Goal: Use online tool/utility: Utilize a website feature to perform a specific function

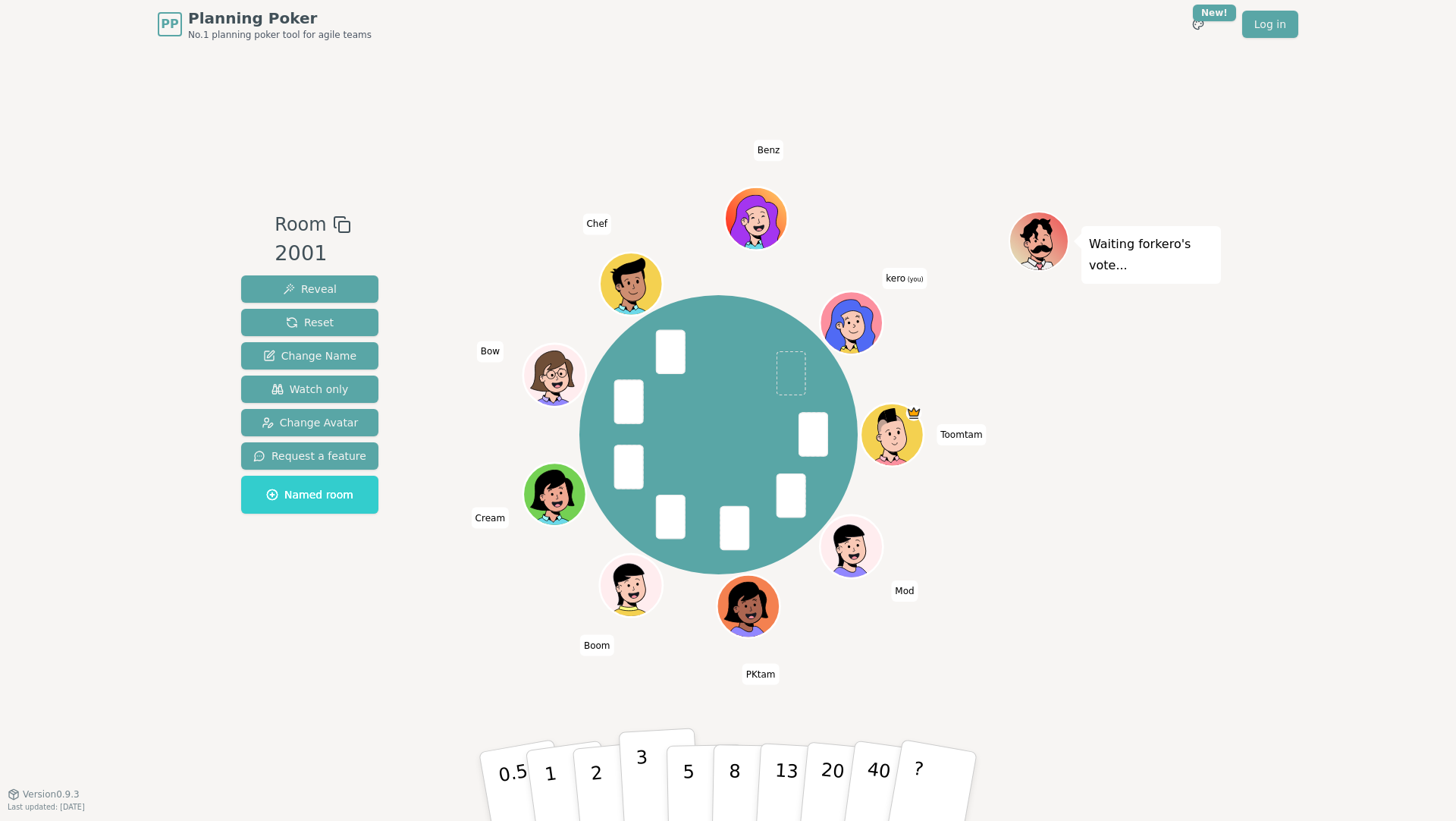
click at [640, 768] on p "3" at bounding box center [644, 788] width 17 height 83
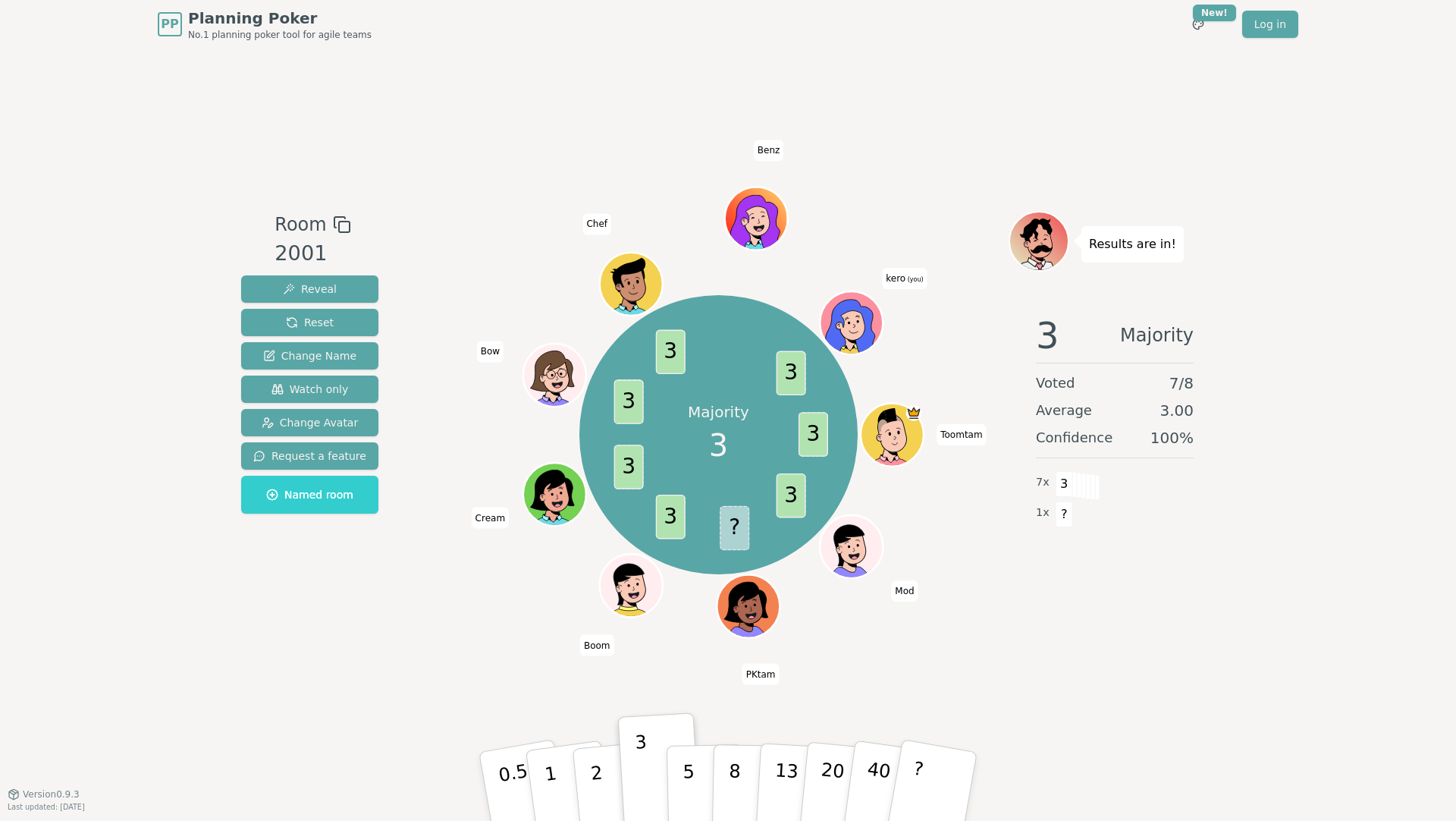
click at [99, 201] on div "PP Planning Poker No.1 planning poker tool for agile teams Toggle theme New! Lo…" at bounding box center [728, 410] width 1456 height 821
click at [117, 140] on div "PP Planning Poker No.1 planning poker tool for agile teams Toggle theme New! Lo…" at bounding box center [728, 410] width 1456 height 821
click at [137, 313] on div "PP Planning Poker No.1 planning poker tool for agile teams Toggle theme New! Lo…" at bounding box center [728, 410] width 1456 height 821
click at [314, 321] on span "Reset" at bounding box center [309, 322] width 48 height 15
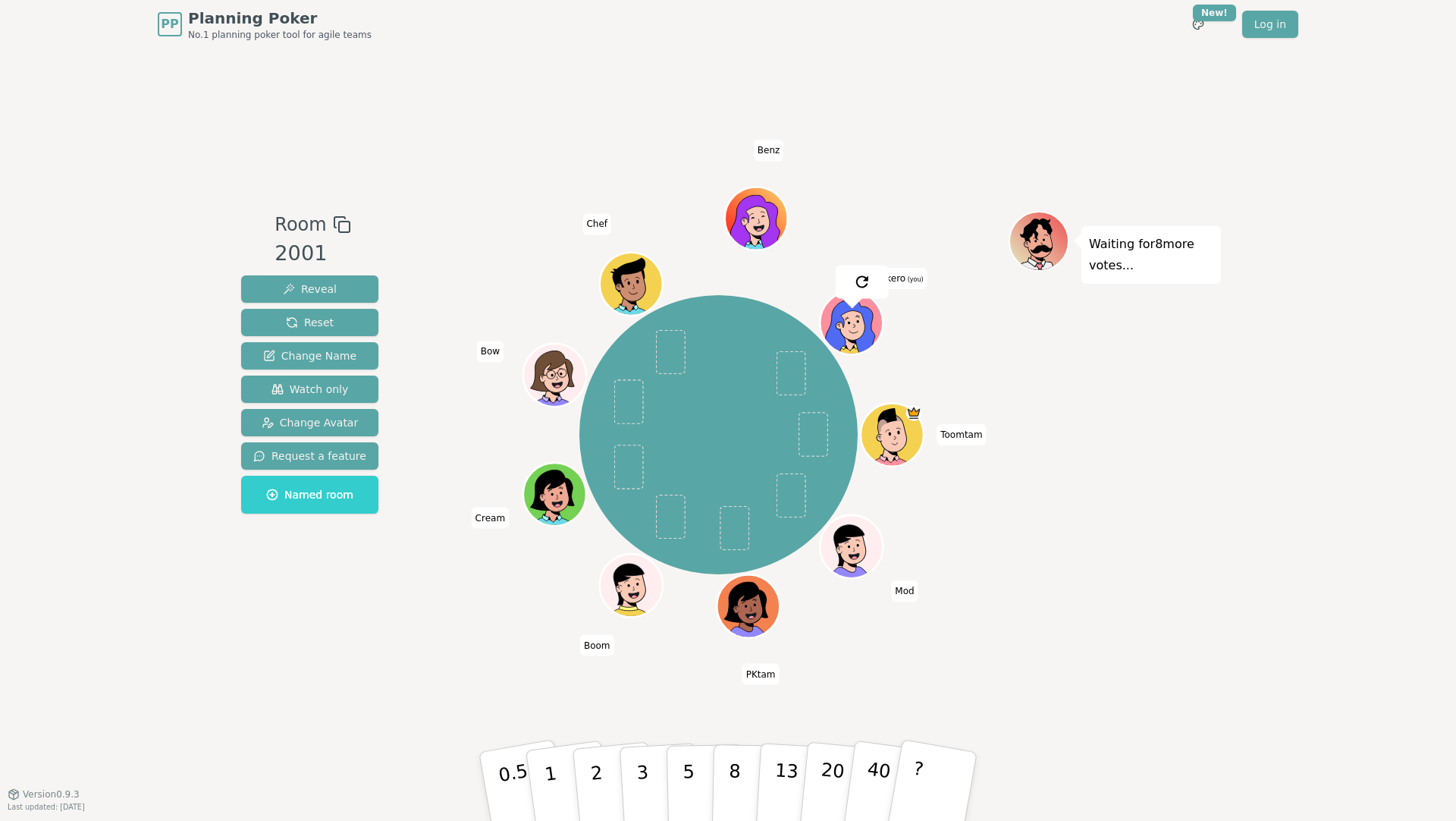
click at [474, 136] on div "Room 2001 Reveal Reset Change Name Watch only Change Avatar Request a feature N…" at bounding box center [728, 421] width 986 height 745
click at [170, 229] on div "PP Planning Poker No.1 planning poker tool for agile teams Toggle theme New! Lo…" at bounding box center [728, 410] width 1456 height 821
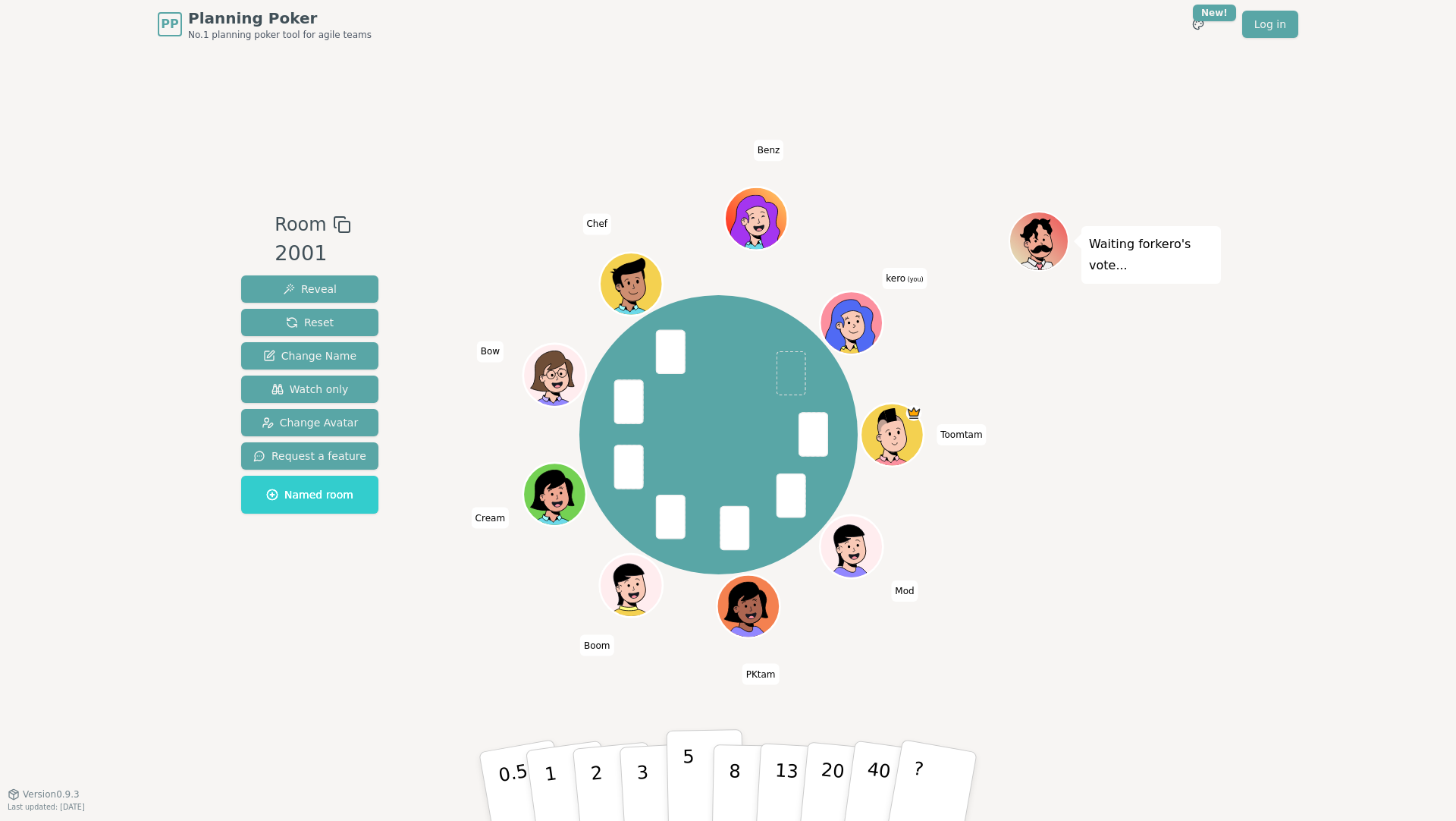
click at [691, 762] on p "5" at bounding box center [689, 786] width 13 height 82
click at [143, 326] on div "PP Planning Poker No.1 planning poker tool for agile teams Toggle theme New! Lo…" at bounding box center [728, 410] width 1456 height 821
click at [642, 769] on p "3" at bounding box center [644, 788] width 17 height 83
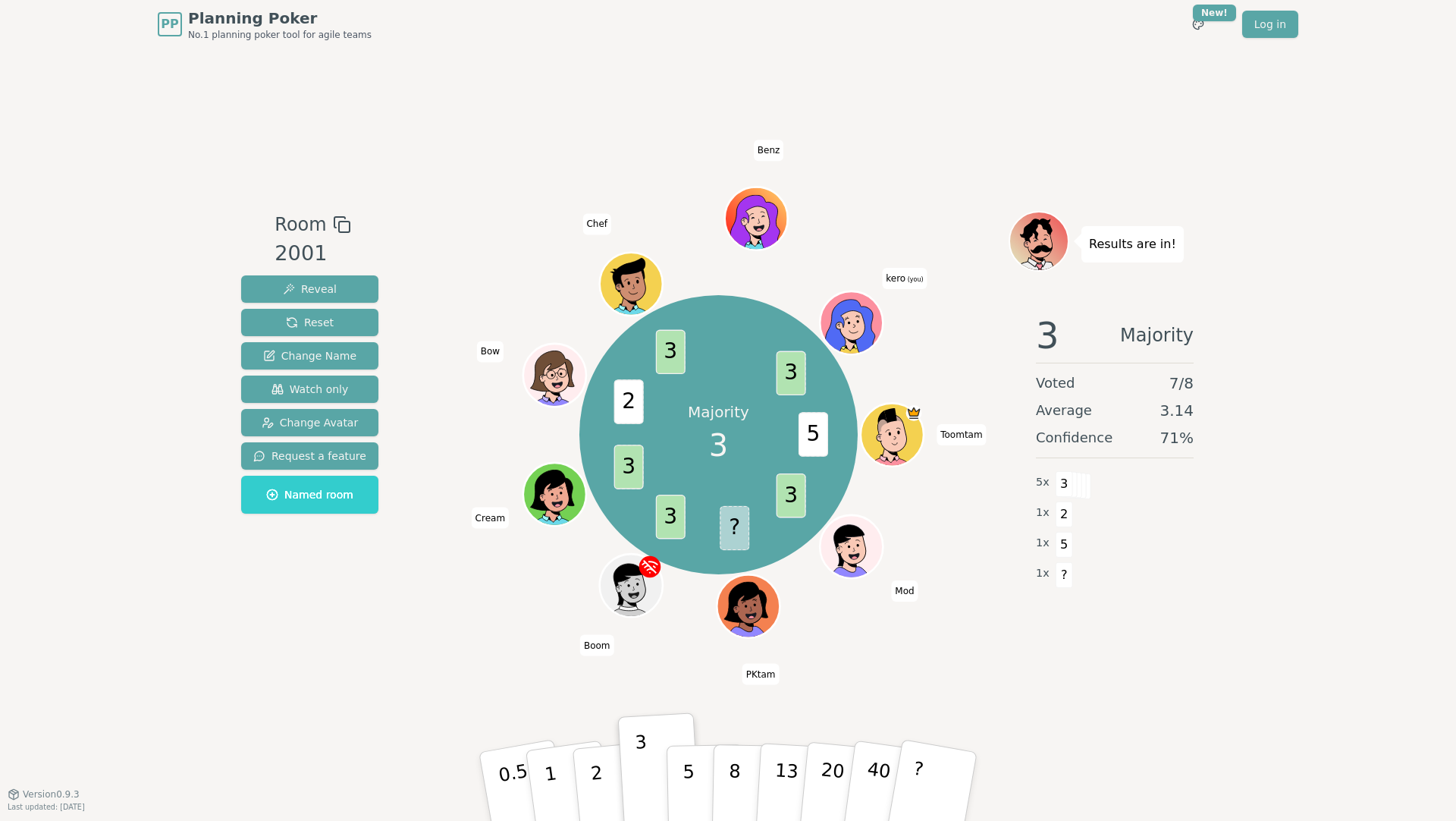
click at [943, 512] on div "Majority 3 5 3 ? 3 3 2 3 3 Toomtam Mod PKtam Boom Cream Bow Chef Benz kero (you)" at bounding box center [718, 434] width 580 height 393
click at [976, 513] on div "Majority 3 5 3 ? 3 3 2 3 3 Toomtam Mod PKtam Boom Cream Bow Chef Benz kero (you)" at bounding box center [718, 434] width 580 height 393
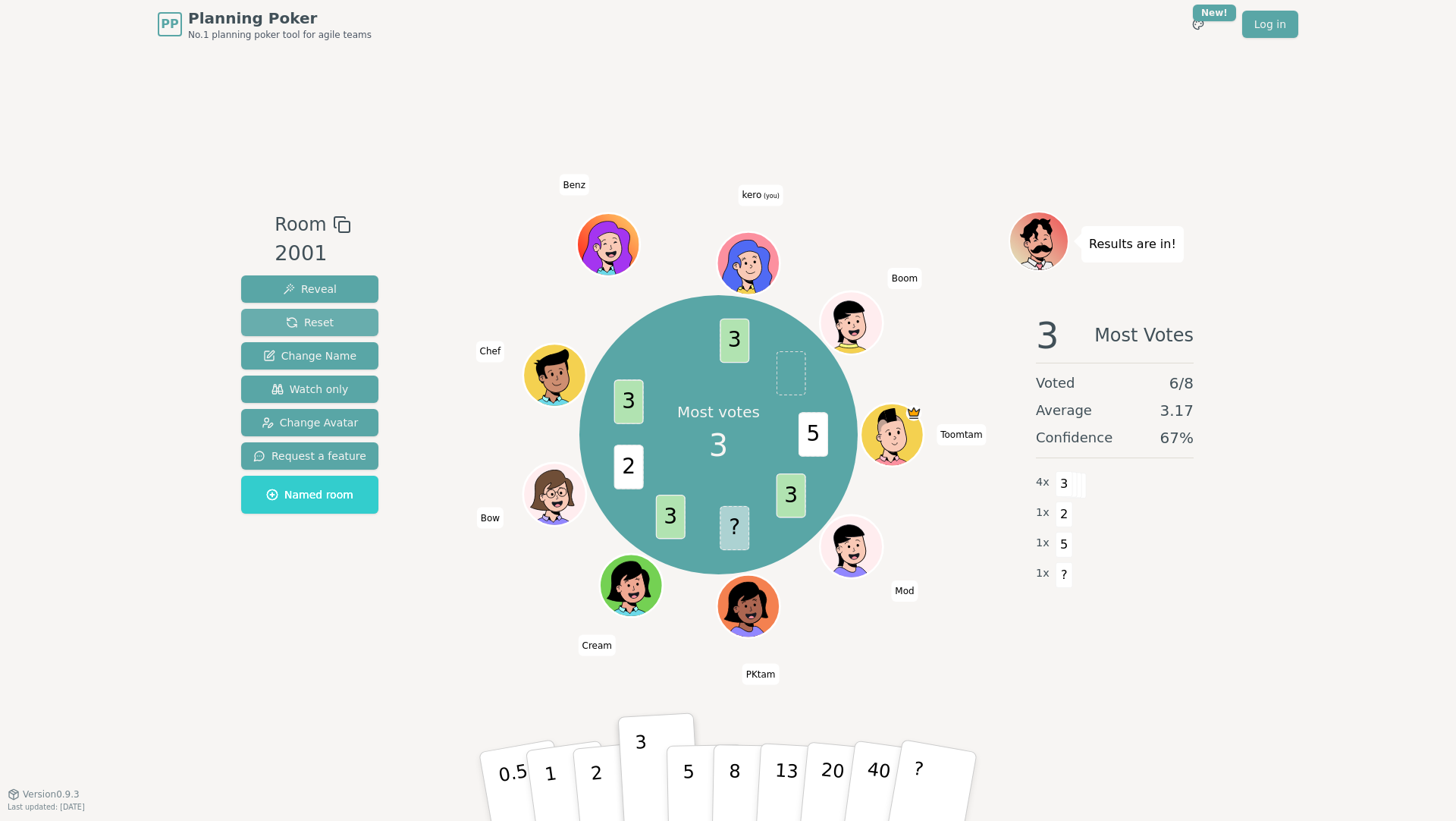
click at [303, 328] on span "Reset" at bounding box center [309, 322] width 48 height 15
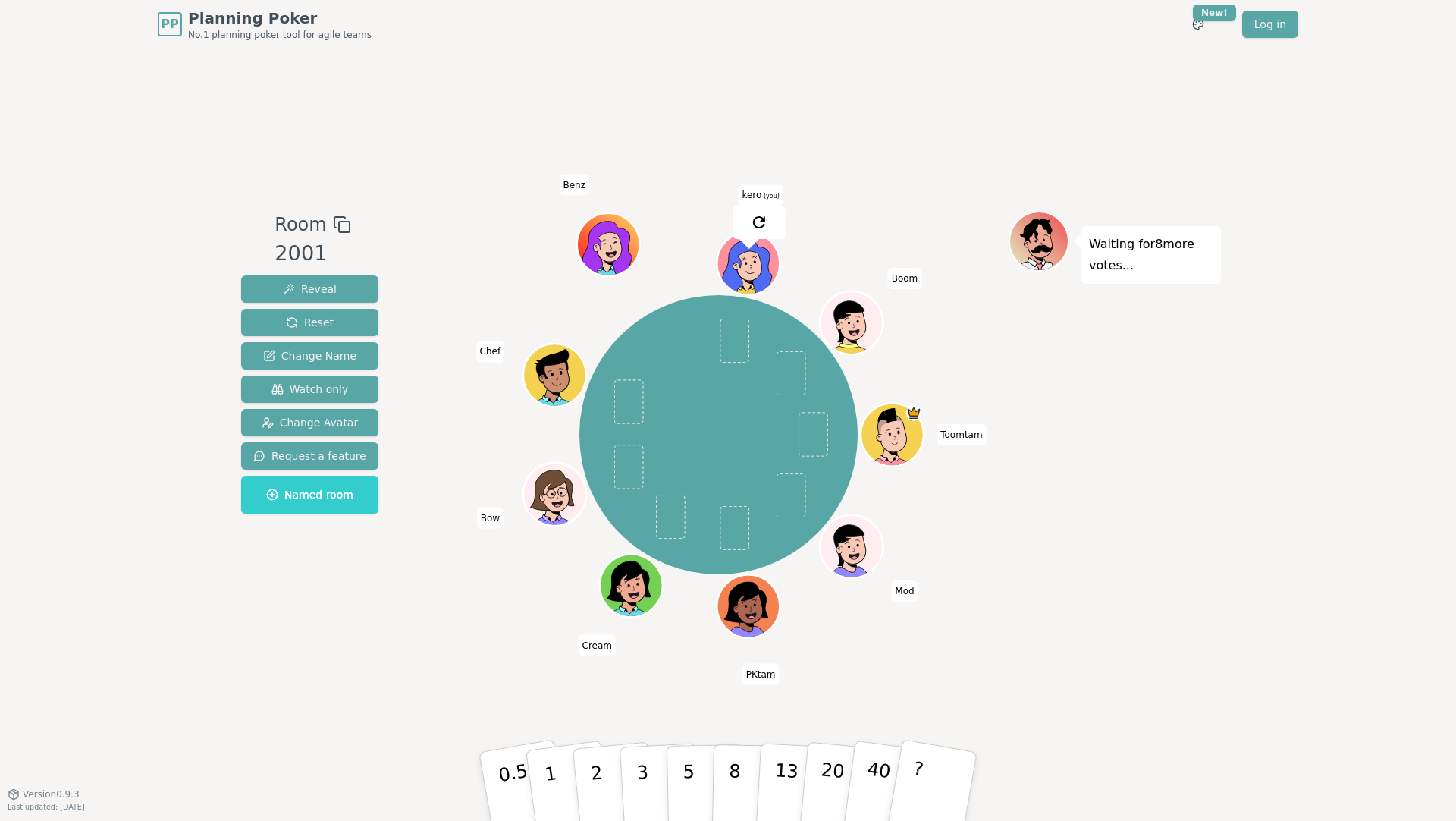
click at [138, 172] on div "PP Planning Poker No.1 planning poker tool for agile teams Toggle theme New! Lo…" at bounding box center [728, 410] width 1456 height 821
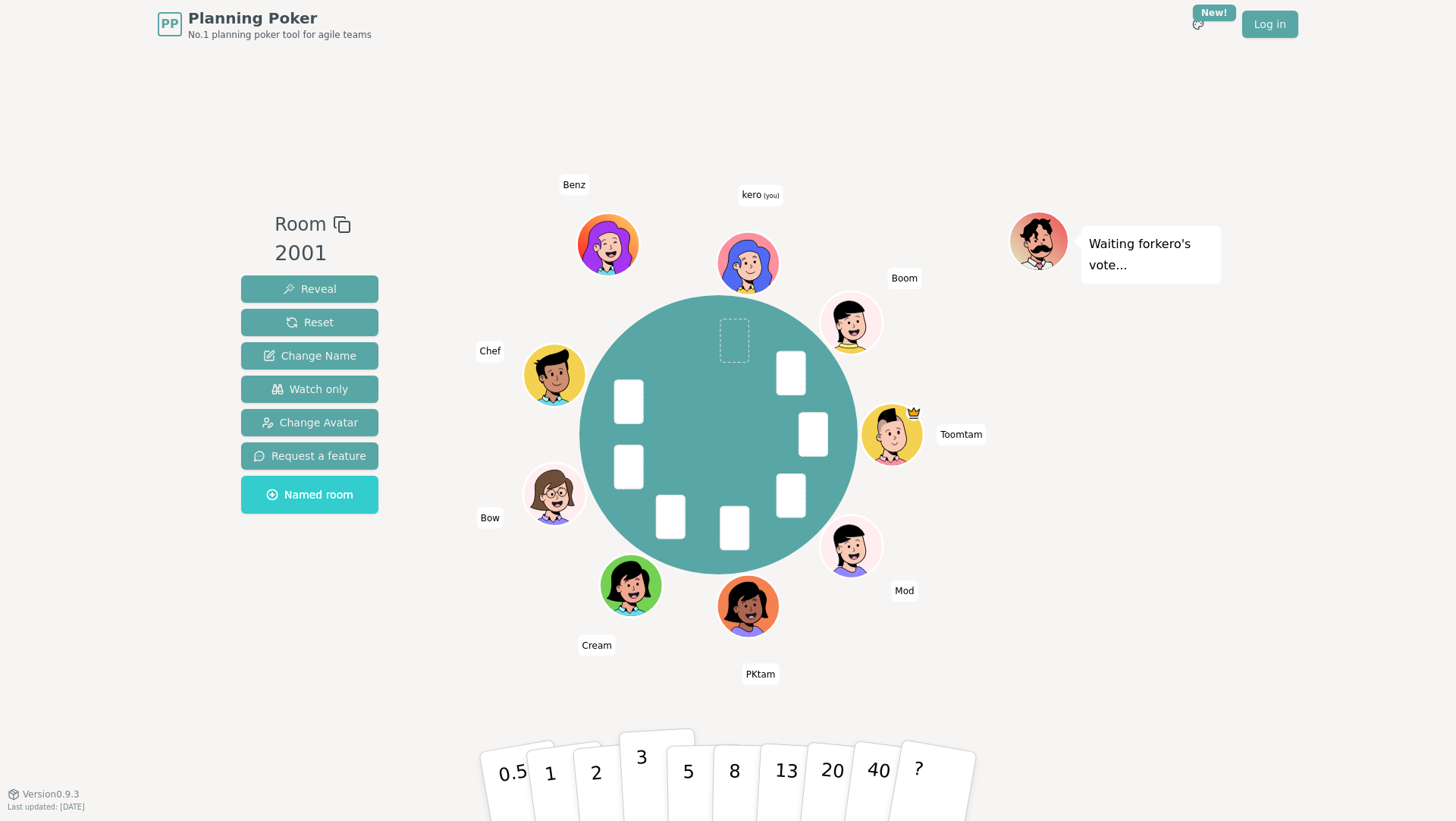
click at [653, 777] on button "3" at bounding box center [660, 786] width 83 height 119
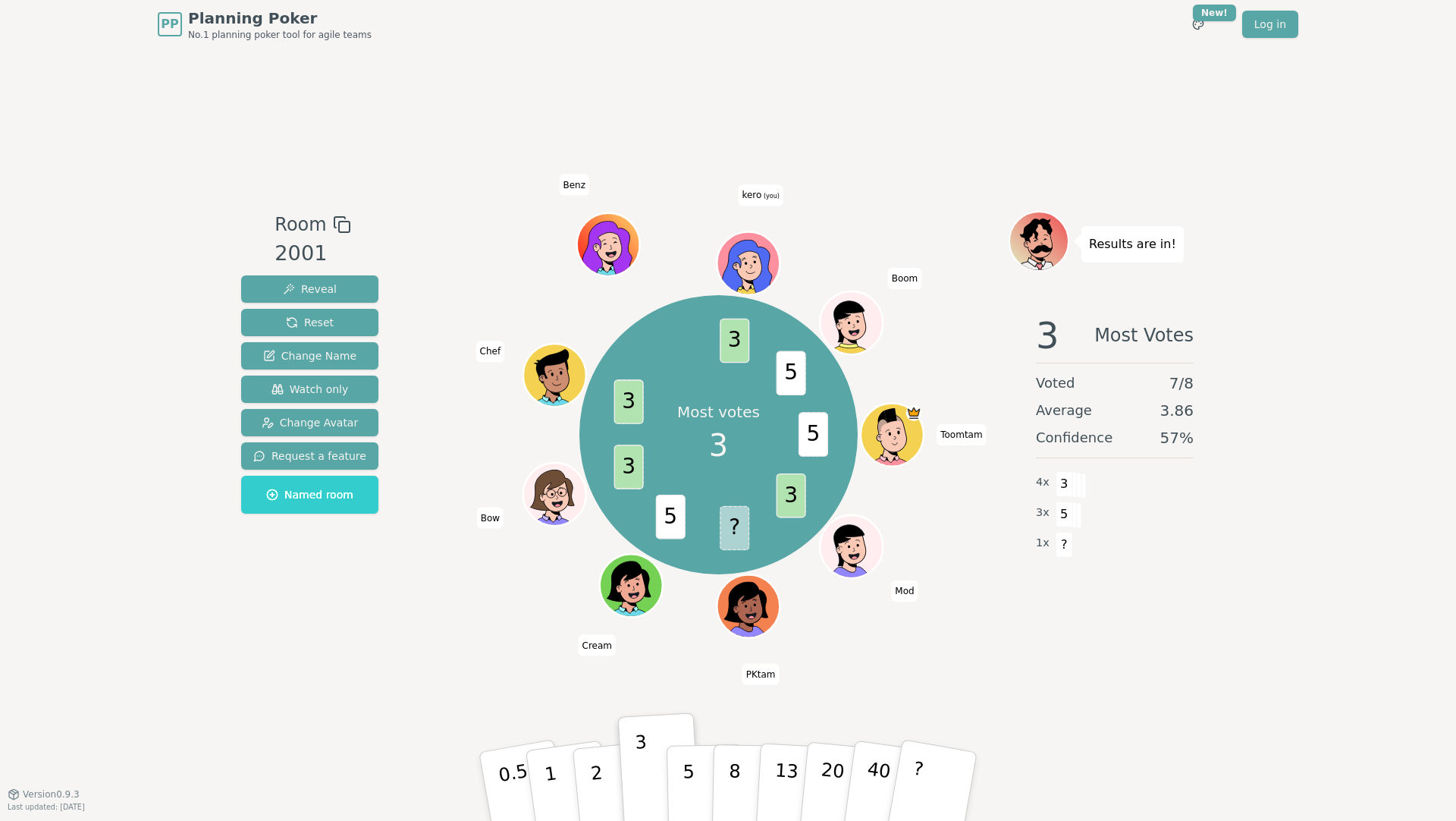
click at [1291, 589] on div "PP Planning Poker No.1 planning poker tool for agile teams Toggle theme New! Lo…" at bounding box center [728, 410] width 1456 height 821
click at [1271, 95] on div "PP Planning Poker No.1 planning poker tool for agile teams Toggle theme New! Lo…" at bounding box center [728, 410] width 1456 height 821
click at [159, 115] on div "PP Planning Poker No.1 planning poker tool for agile teams Toggle theme New! Lo…" at bounding box center [728, 410] width 1456 height 821
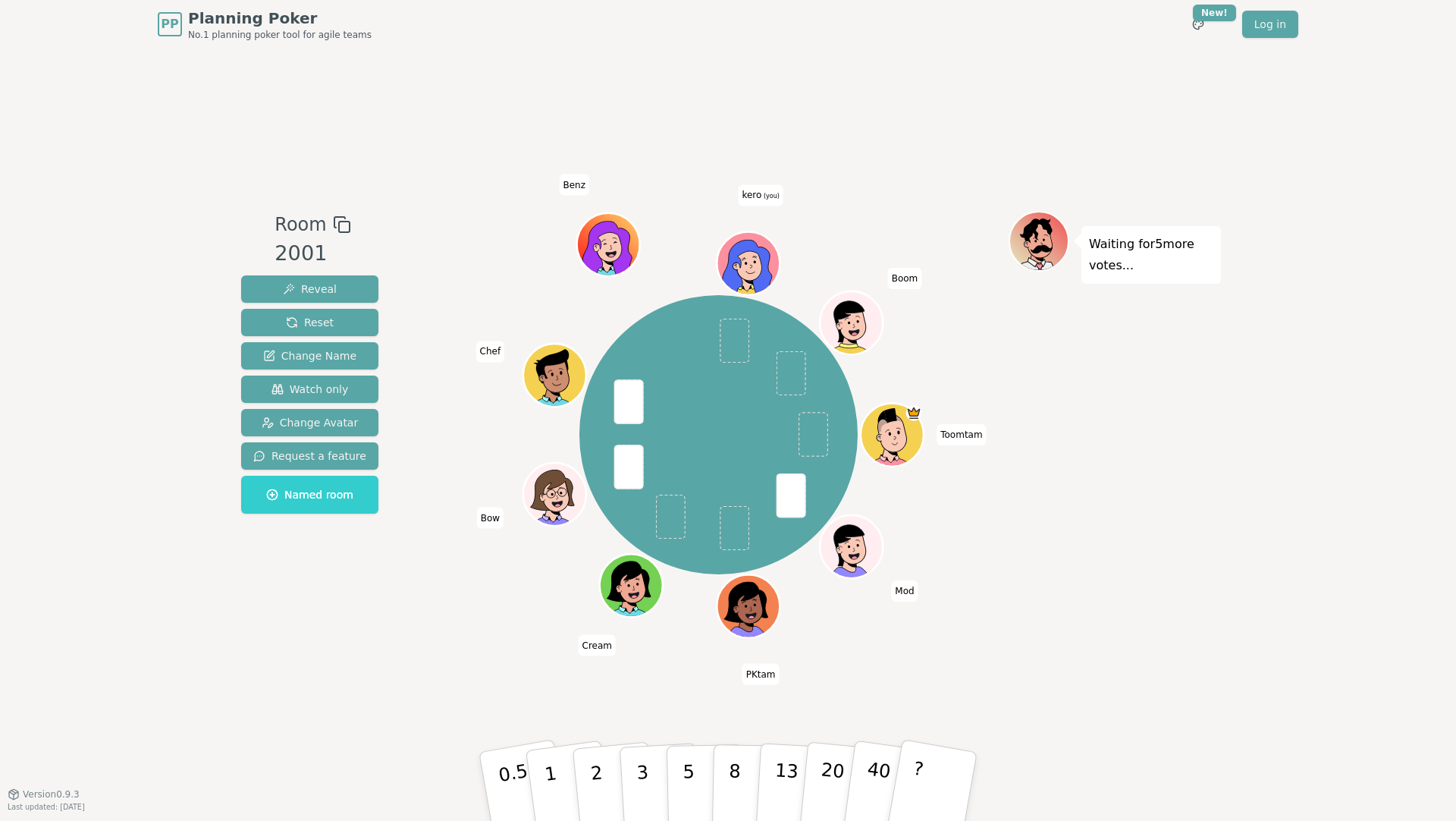
click at [116, 142] on div "PP Planning Poker No.1 planning poker tool for agile teams Toggle theme New! Lo…" at bounding box center [728, 410] width 1456 height 821
click at [975, 99] on div "Room 2001 Reveal Reset Change Name Watch only Change Avatar Request a feature N…" at bounding box center [728, 421] width 986 height 745
click at [784, 783] on p "13" at bounding box center [786, 785] width 28 height 84
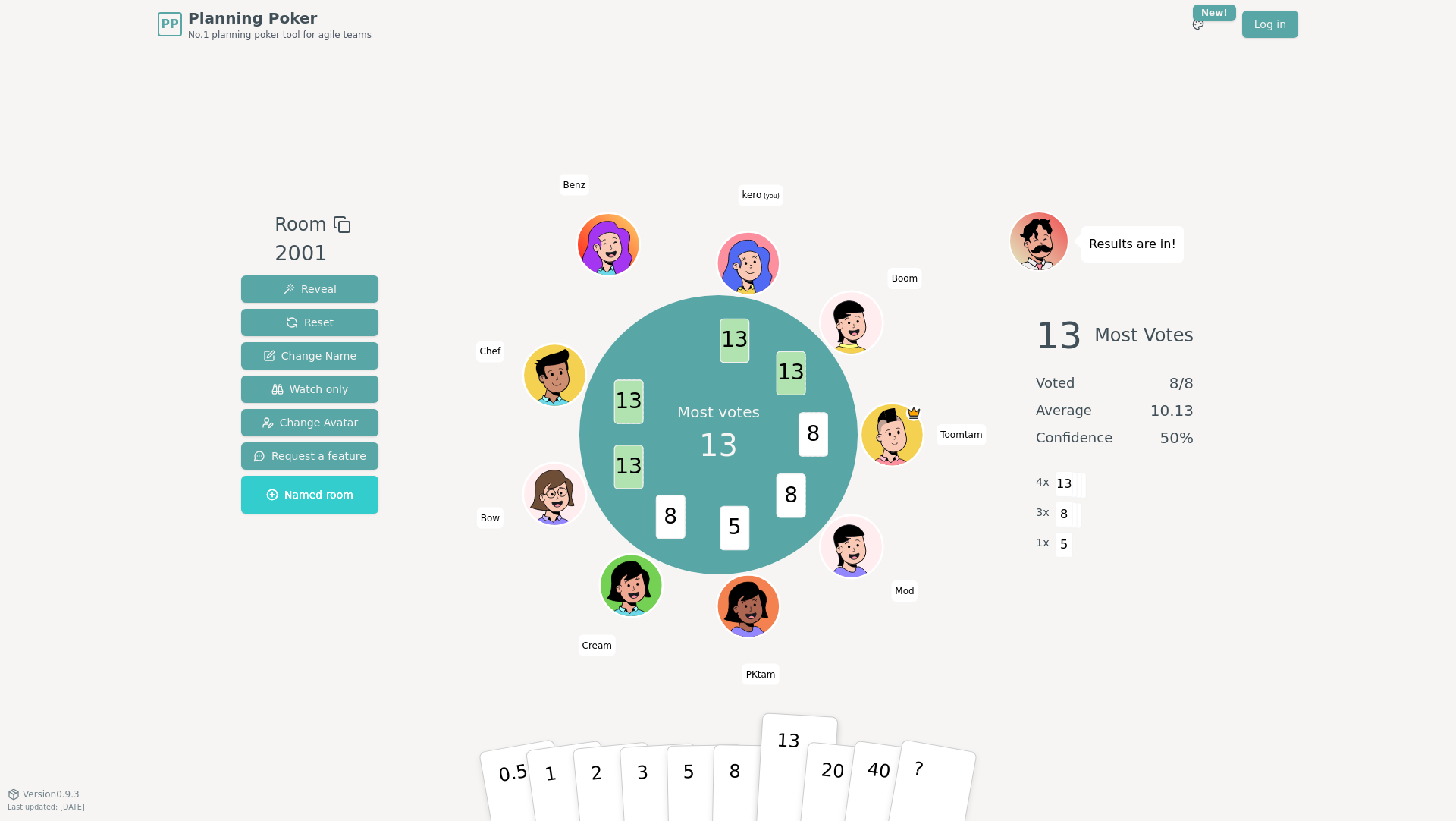
click at [171, 317] on div "PP Planning Poker No.1 planning poker tool for agile teams Toggle theme New! Lo…" at bounding box center [728, 410] width 1456 height 821
click at [317, 317] on span "Reset" at bounding box center [309, 322] width 48 height 15
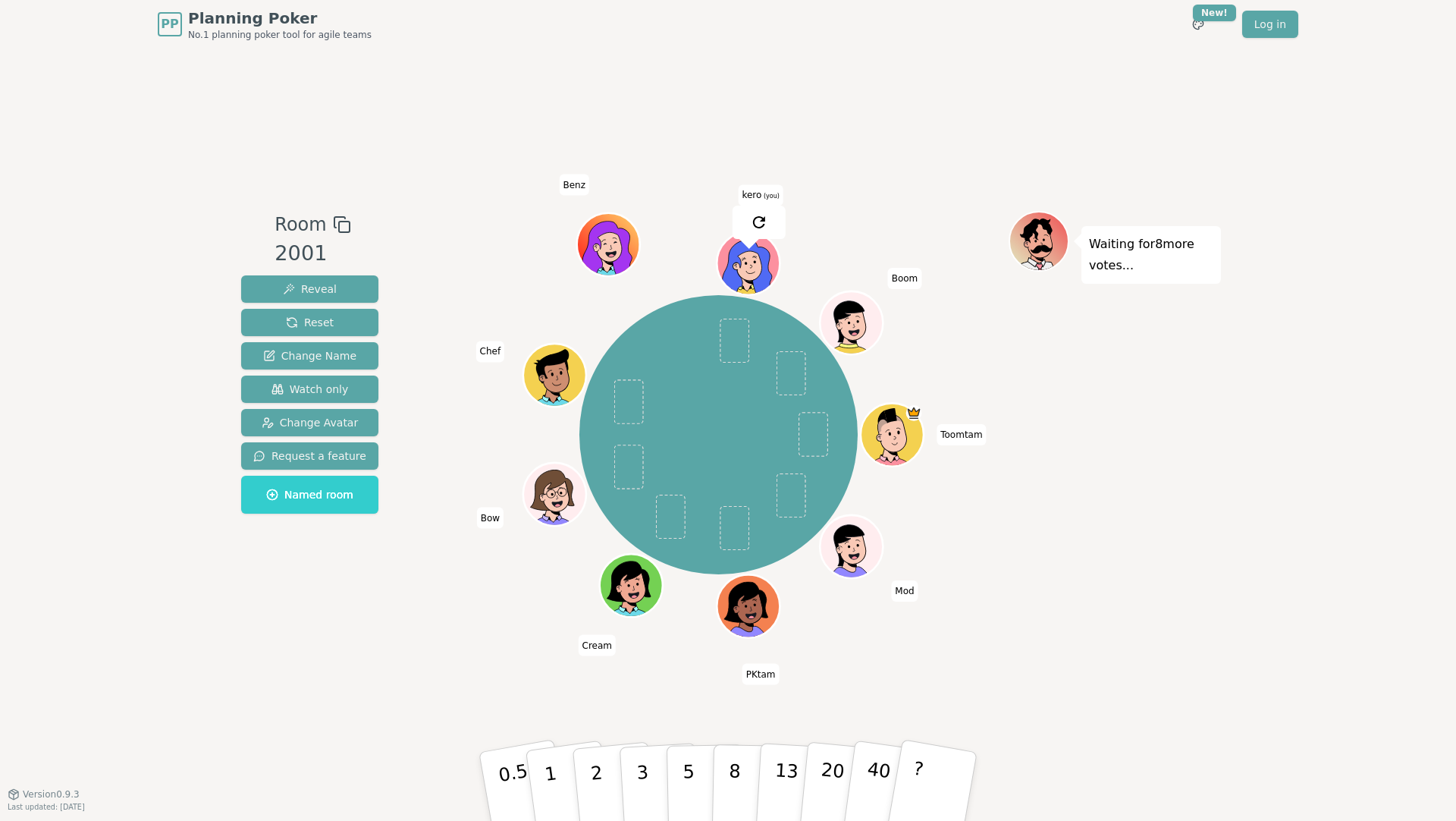
click at [154, 211] on div "PP Planning Poker No.1 planning poker tool for agile teams Toggle theme New! Lo…" at bounding box center [728, 410] width 1456 height 821
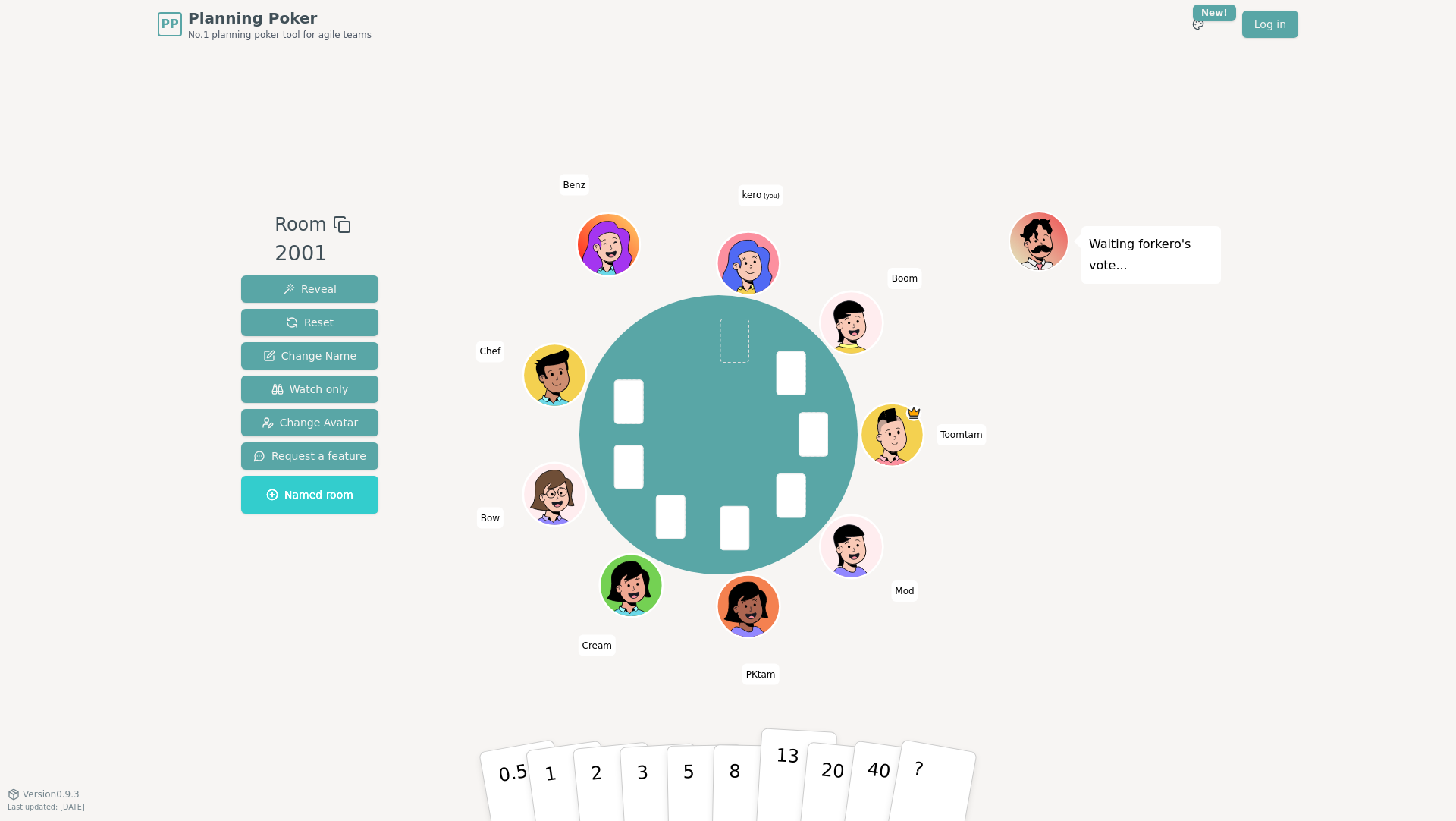
click at [790, 767] on p "13" at bounding box center [786, 785] width 28 height 84
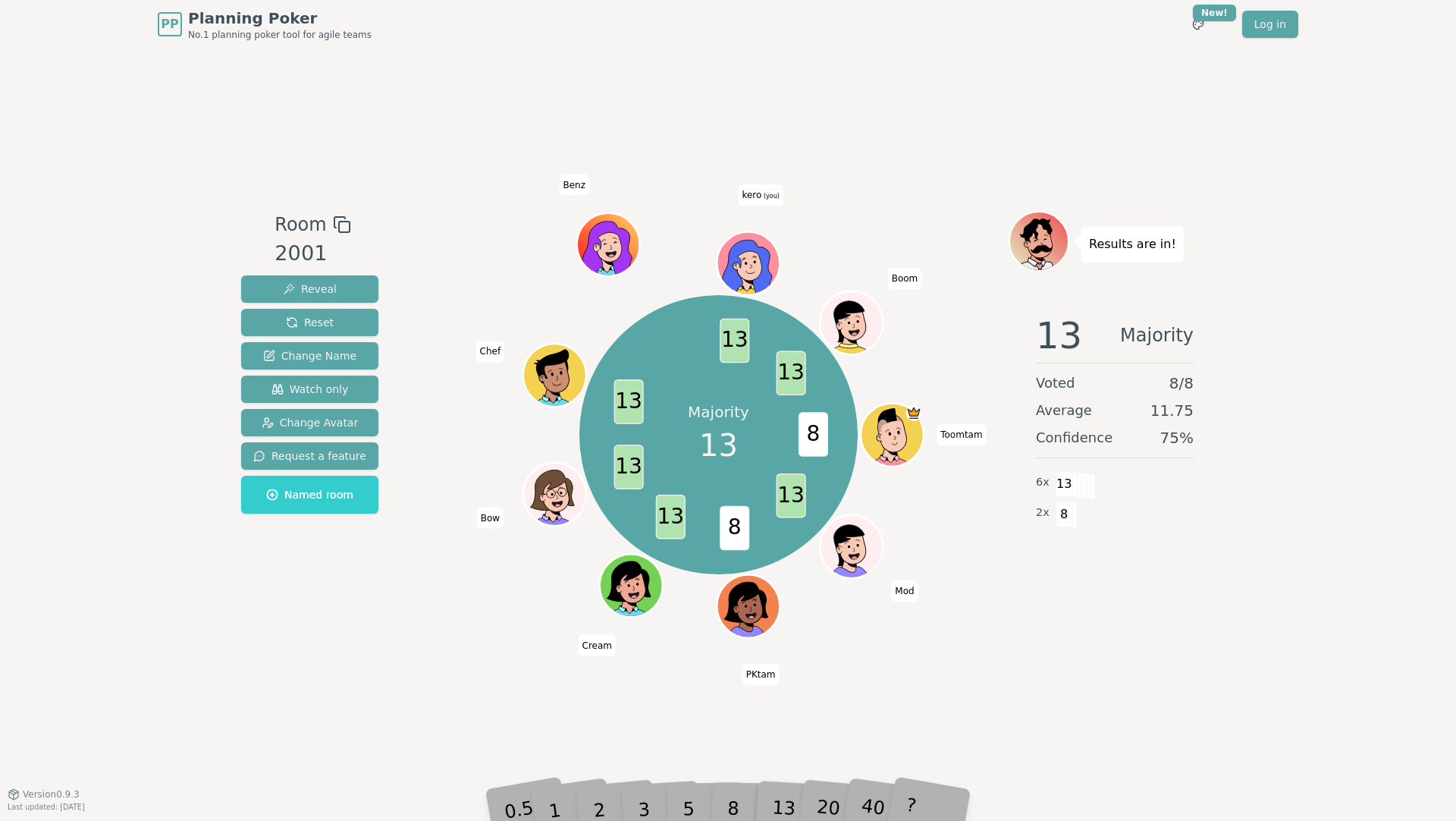
click at [268, 577] on div "Room 2001 Reveal Reset Change Name Watch only Change Avatar Request a feature N…" at bounding box center [310, 421] width 150 height 420
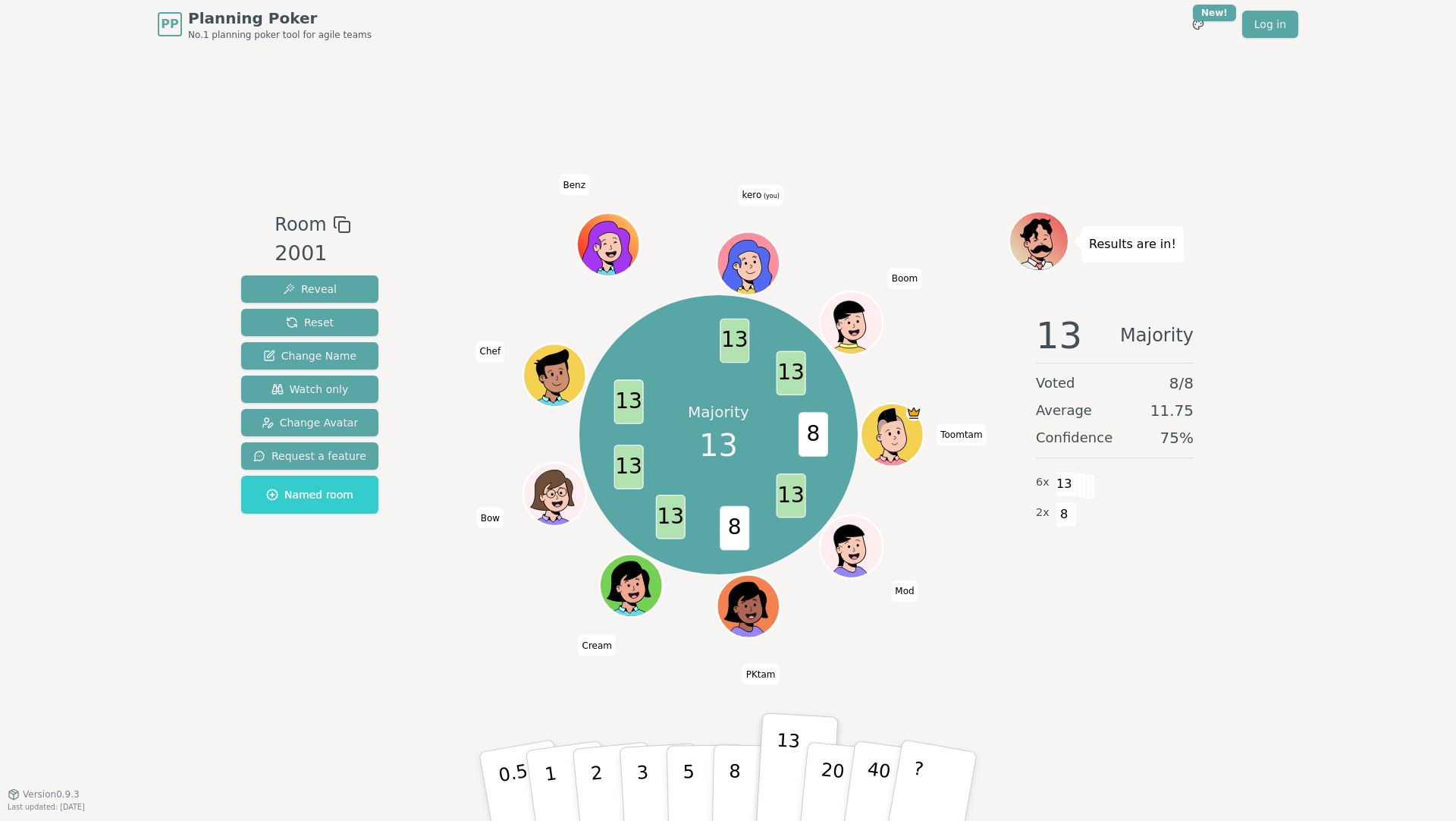
click at [559, 56] on div "Room 2001 Reveal Reset Change Name Watch only Change Avatar Request a feature N…" at bounding box center [728, 421] width 986 height 745
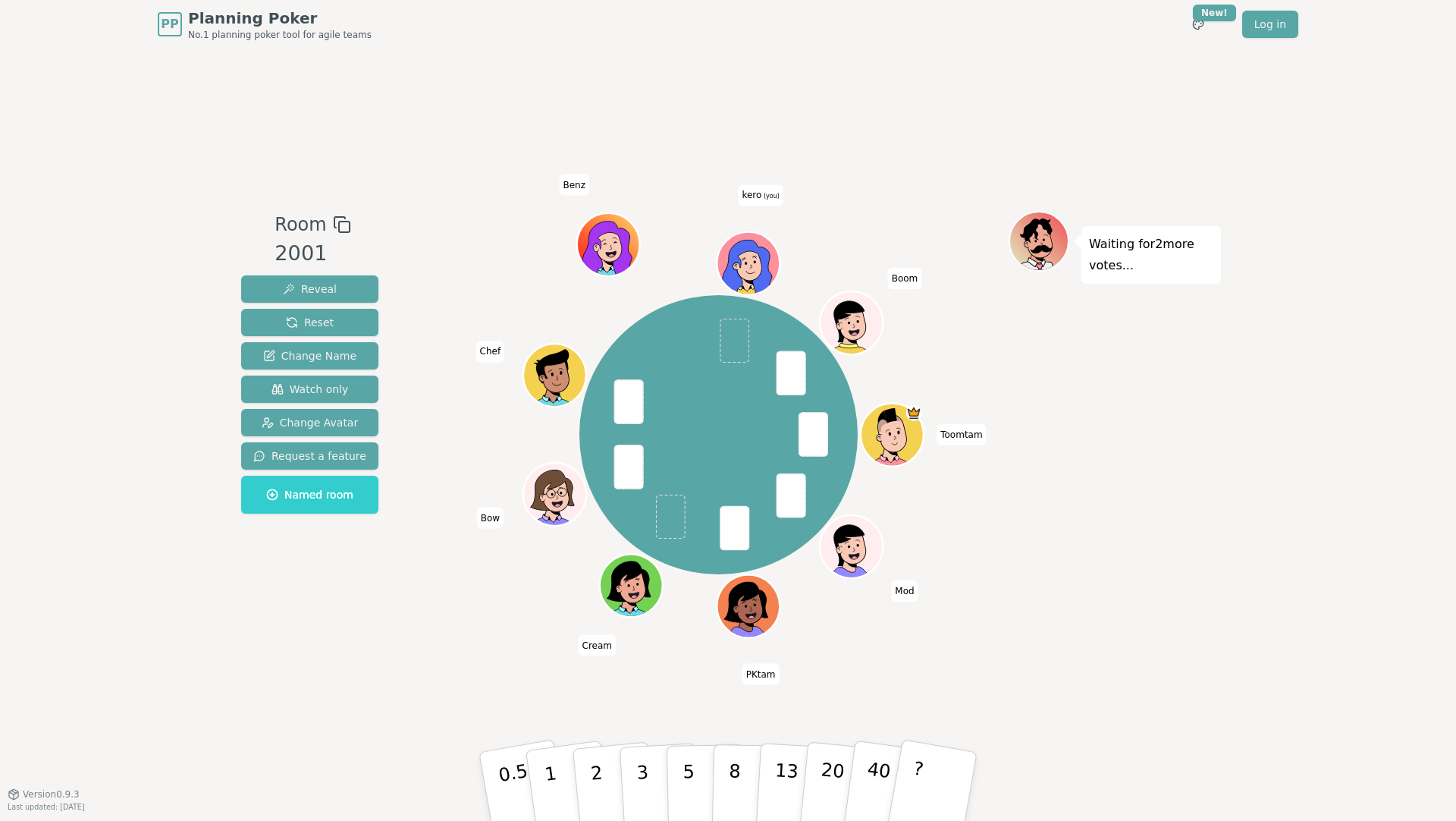
click at [187, 617] on div "PP Planning Poker No.1 planning poker tool for agile teams Toggle theme New! Lo…" at bounding box center [728, 410] width 1456 height 821
click at [312, 587] on div "Room 2001 Reveal Reset Change Name Watch only Change Avatar Request a feature N…" at bounding box center [310, 421] width 150 height 420
click at [695, 762] on button "5" at bounding box center [706, 786] width 78 height 115
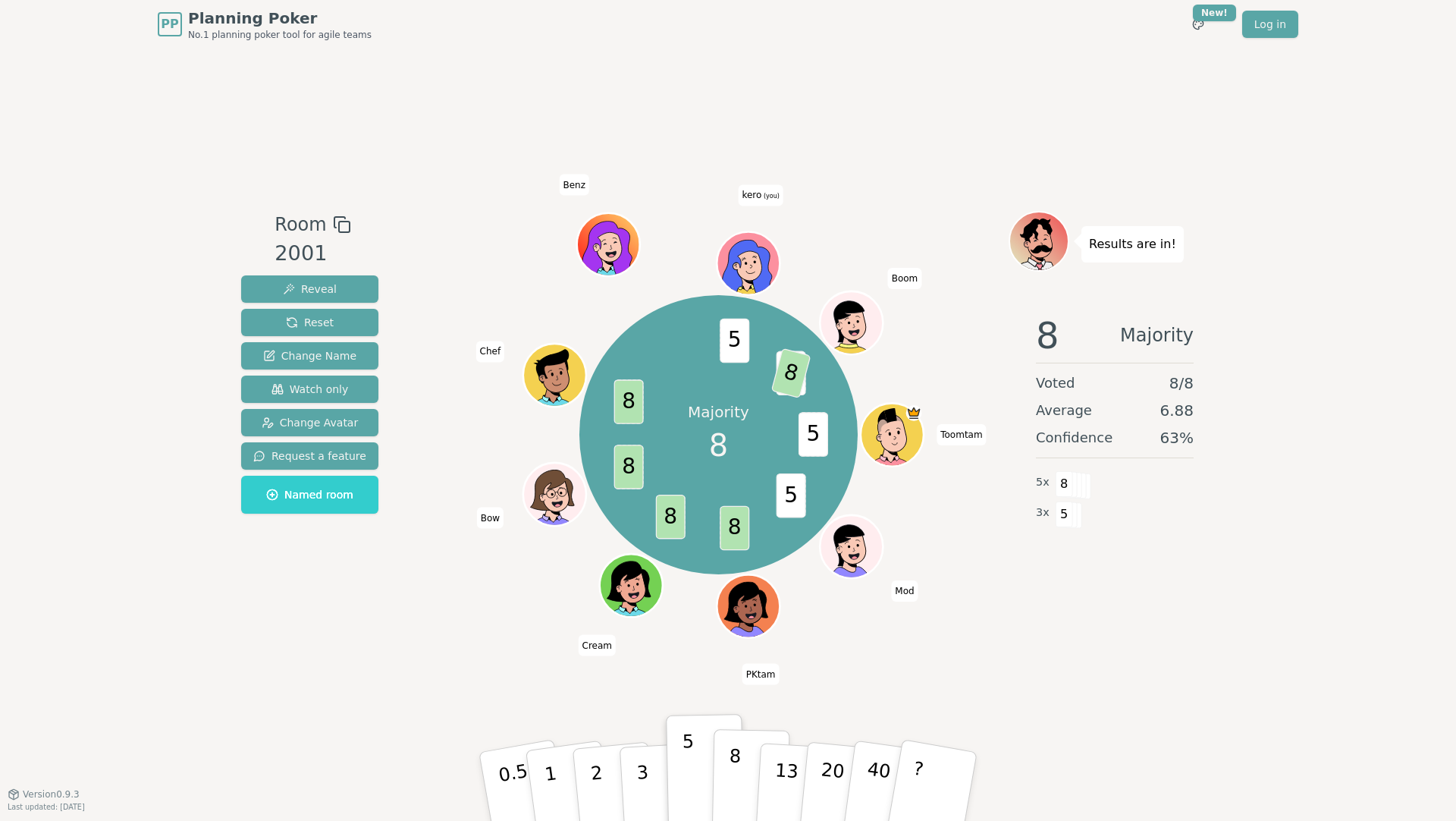
click at [733, 769] on p "8" at bounding box center [734, 785] width 13 height 82
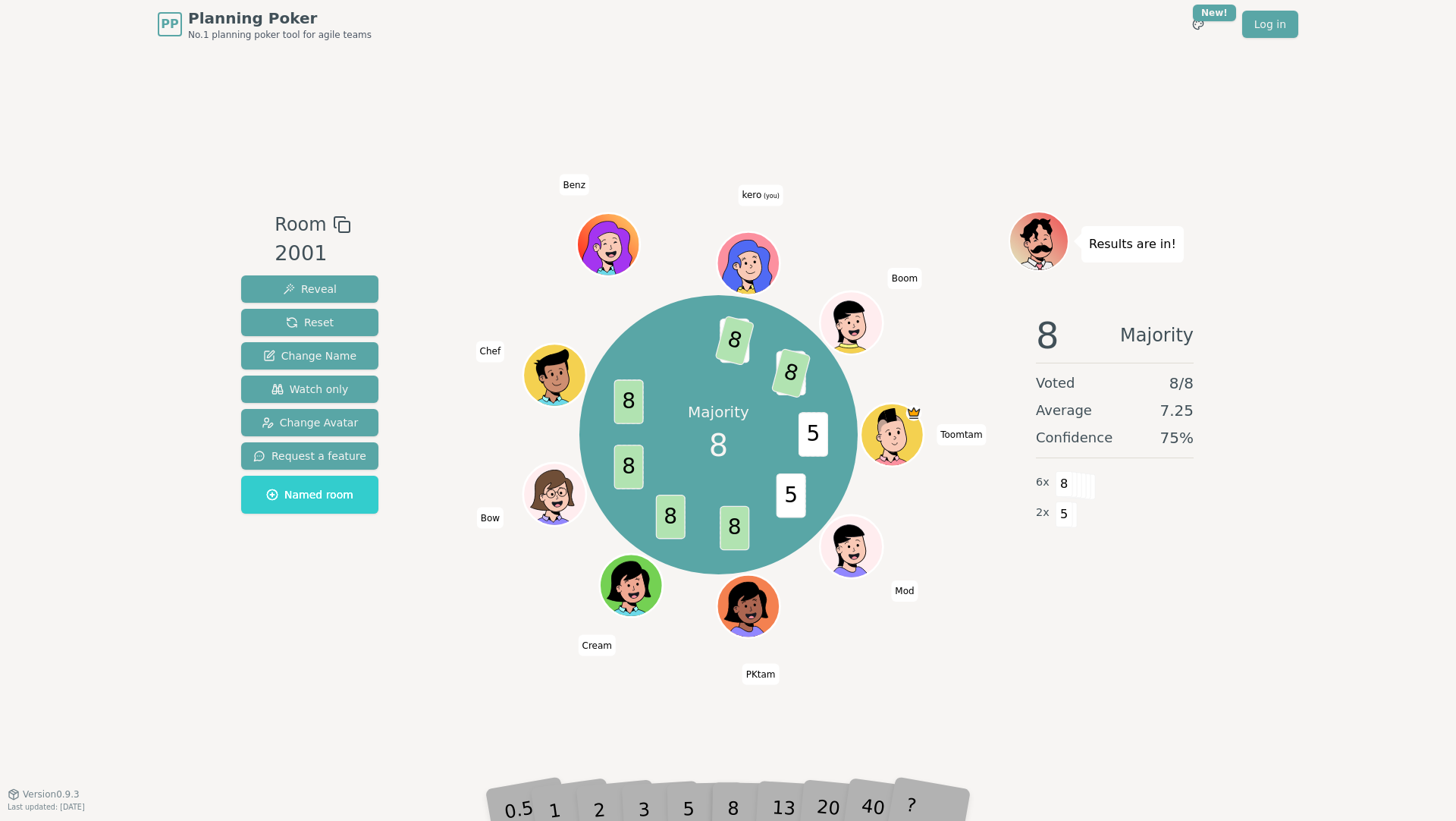
click at [544, 56] on div "Room 2001 Reveal Reset Change Name Watch only Change Avatar Request a feature N…" at bounding box center [728, 421] width 986 height 745
click at [964, 561] on div "Majority 8 5 5 8 8 8 8 5 8 13 8 Toomtam Mod PKtam Cream Bow Chef Benz kero (you…" at bounding box center [718, 434] width 580 height 393
click at [973, 147] on div "Room 2001 Reveal Reset Change Name Watch only Change Avatar Request a feature N…" at bounding box center [728, 421] width 986 height 745
click at [352, 322] on button "Reset" at bounding box center [309, 322] width 138 height 27
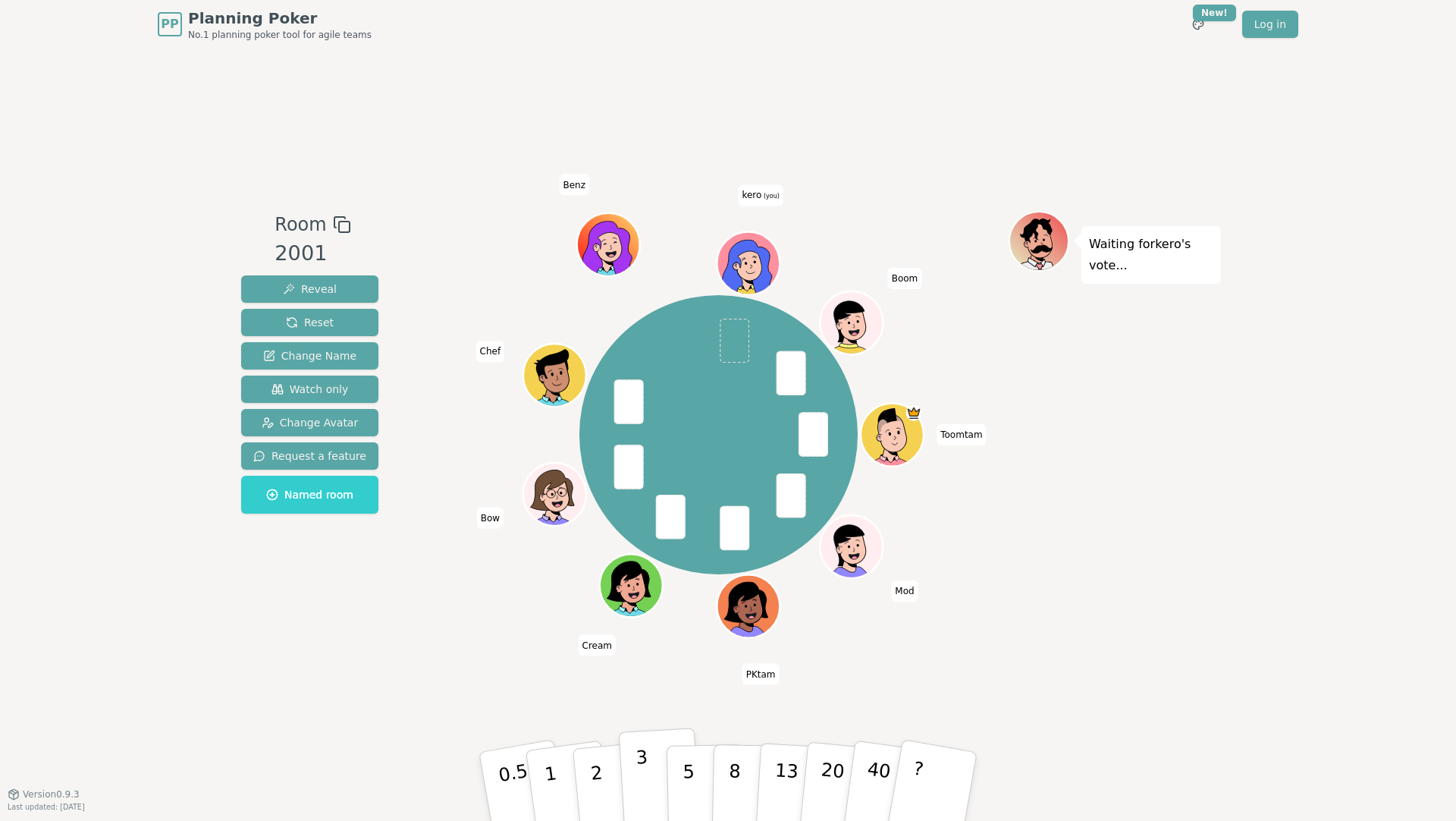
click at [656, 779] on button "3" at bounding box center [660, 786] width 83 height 119
click at [167, 152] on div "PP Planning Poker No.1 planning poker tool for agile teams Toggle theme New! Lo…" at bounding box center [728, 410] width 1456 height 821
click at [638, 774] on p "3" at bounding box center [644, 788] width 17 height 83
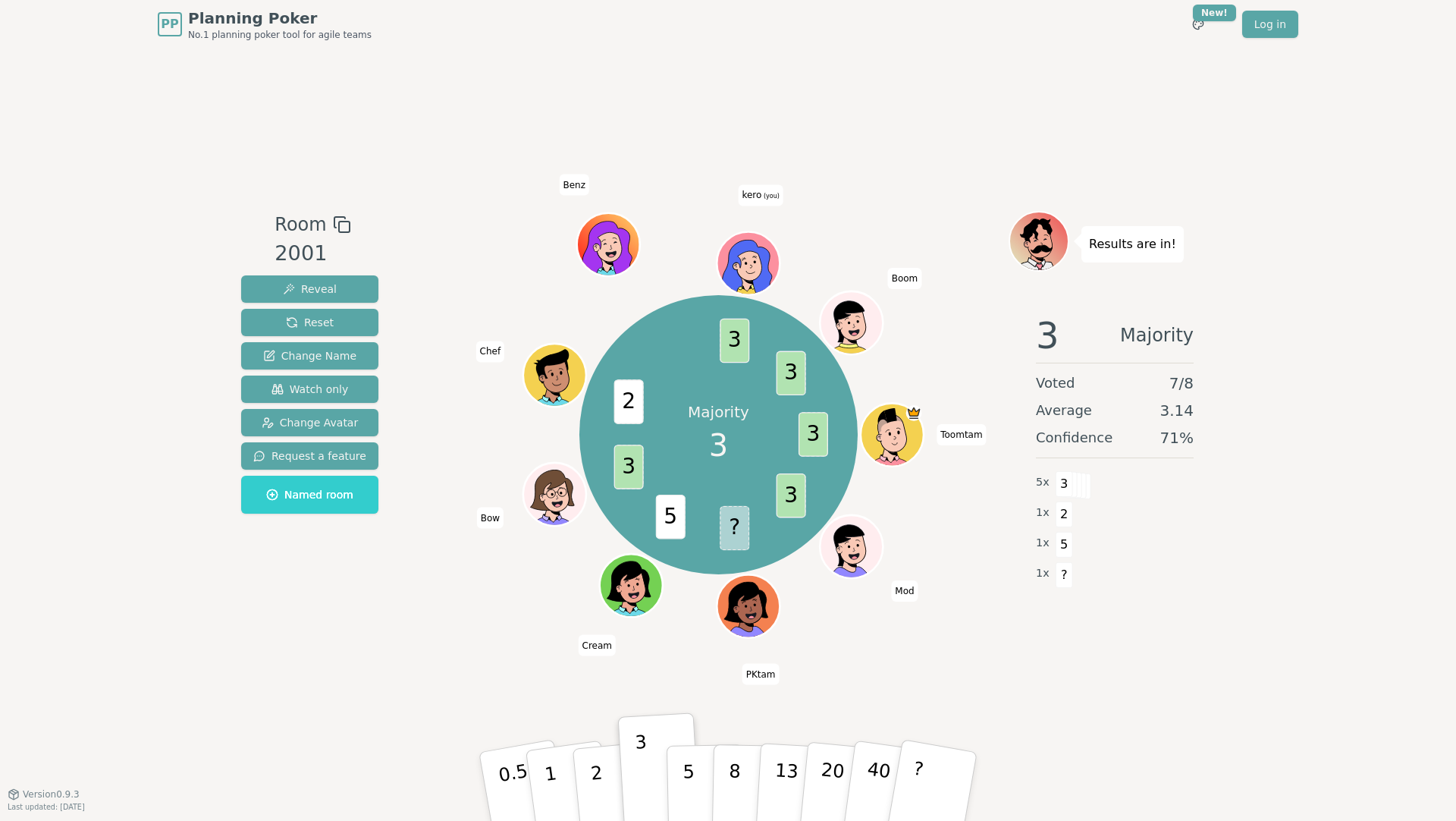
click at [434, 642] on div "Room 2001 Reveal Reset Change Name Watch only Change Avatar Request a feature N…" at bounding box center [728, 421] width 986 height 745
click at [452, 248] on div "Majority 3 3 3 ? 5 3 2 3 3 Toomtam Mod PKtam Cream Bow Chef Benz kero (you) Boom" at bounding box center [718, 434] width 580 height 393
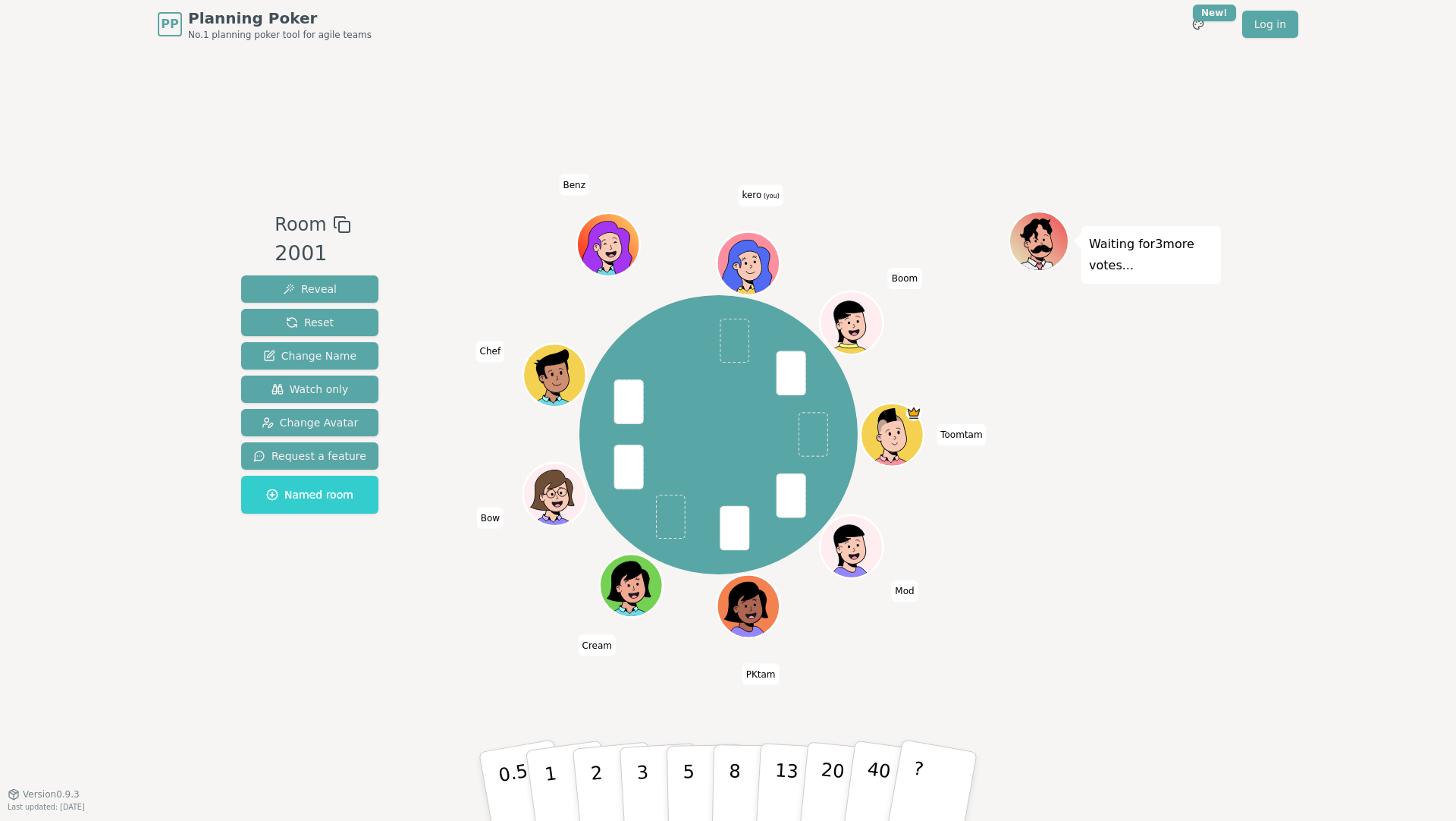
click at [1110, 410] on div "Waiting for 3 more votes..." at bounding box center [1115, 421] width 212 height 420
click at [453, 153] on div "Room 2001 Reveal Reset Change Name Watch only Change Avatar Request a feature N…" at bounding box center [728, 421] width 986 height 745
click at [452, 153] on div "Room 2001 Reveal Reset Change Name Watch only Change Avatar Request a feature N…" at bounding box center [728, 421] width 986 height 745
click at [444, 522] on div "Toomtam Mod PKtam Cream Bow Chef Benz kero (you) Boom" at bounding box center [718, 434] width 580 height 393
click at [1128, 555] on div "Waiting for kero 's vote..." at bounding box center [1115, 421] width 212 height 420
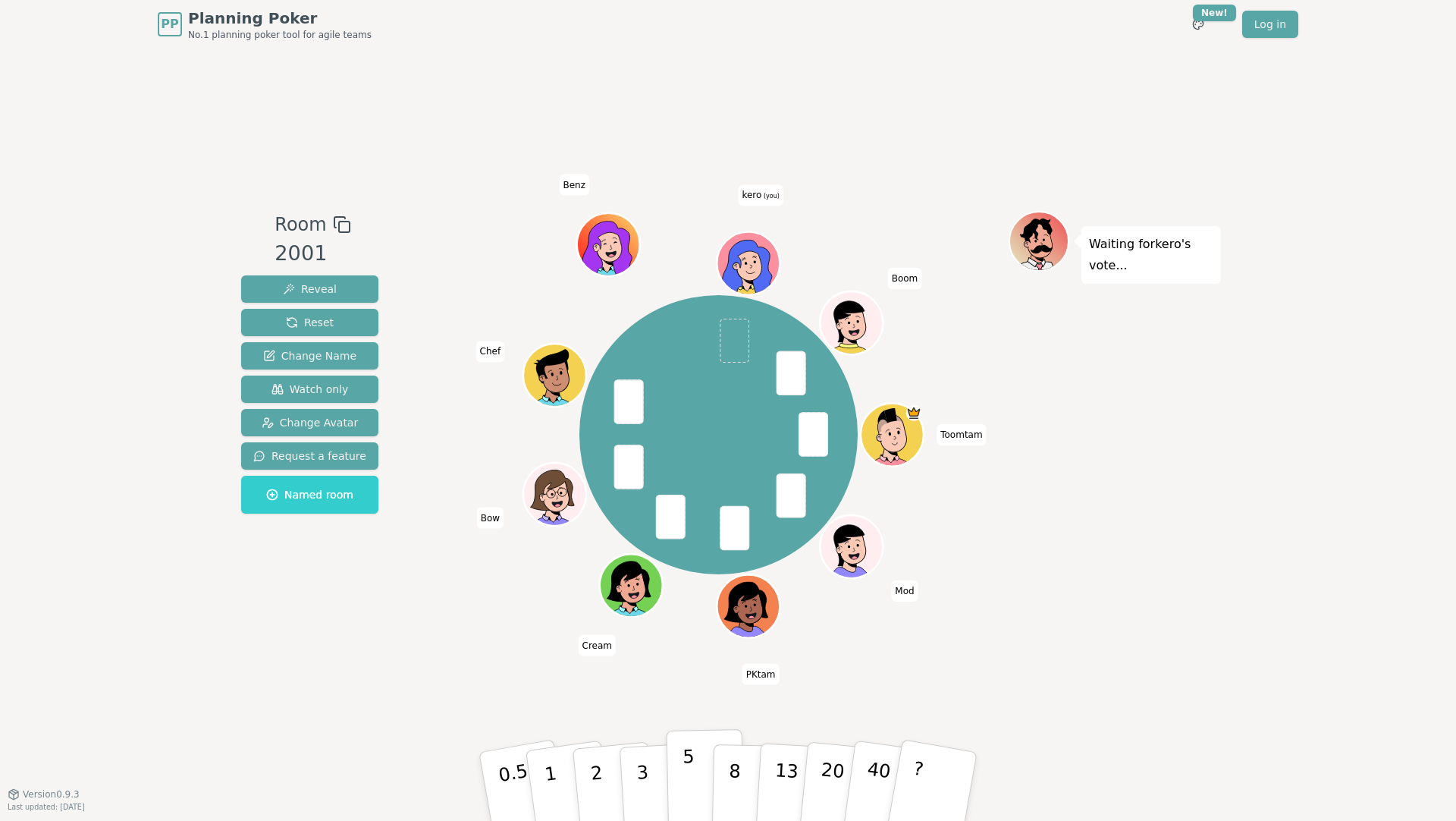
click at [701, 767] on button "5" at bounding box center [706, 786] width 78 height 115
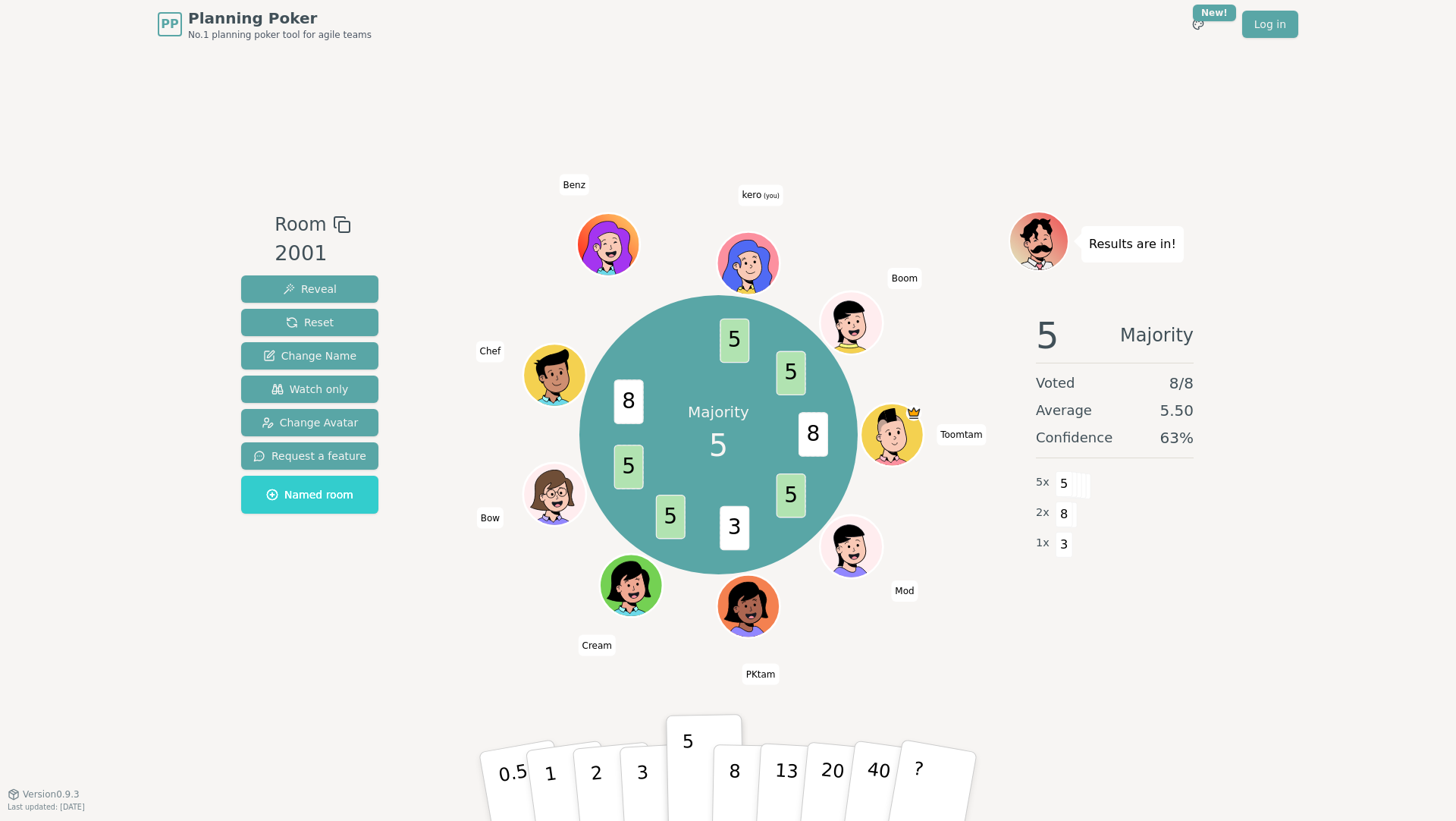
click at [149, 378] on div "PP Planning Poker No.1 planning poker tool for agile teams Toggle theme New! Lo…" at bounding box center [728, 410] width 1456 height 821
click at [344, 320] on button "Reset" at bounding box center [309, 322] width 138 height 27
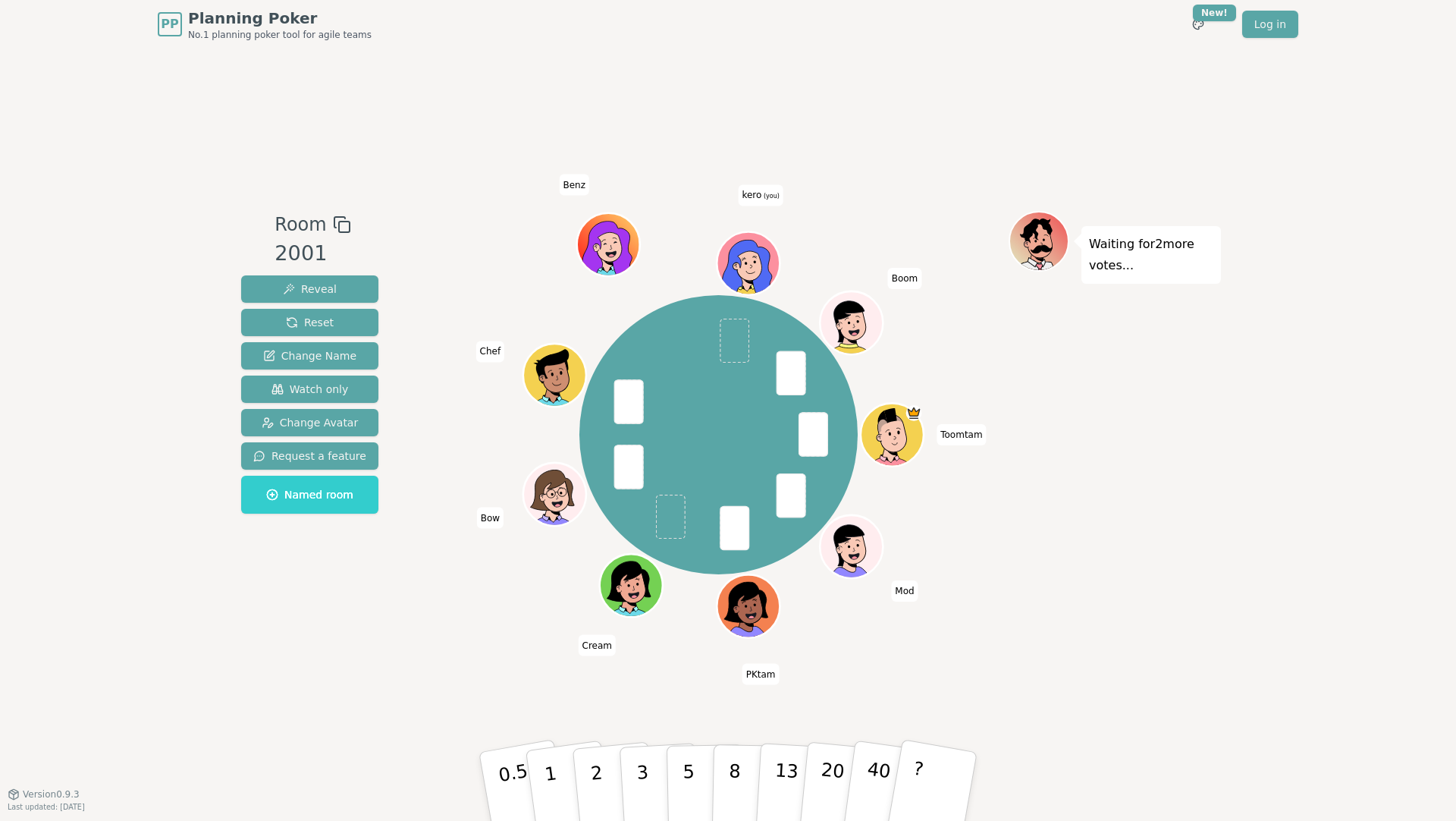
click at [124, 133] on div "PP Planning Poker No.1 planning poker tool for agile teams Toggle theme New! Lo…" at bounding box center [728, 410] width 1456 height 821
click at [737, 781] on p "8" at bounding box center [734, 785] width 13 height 82
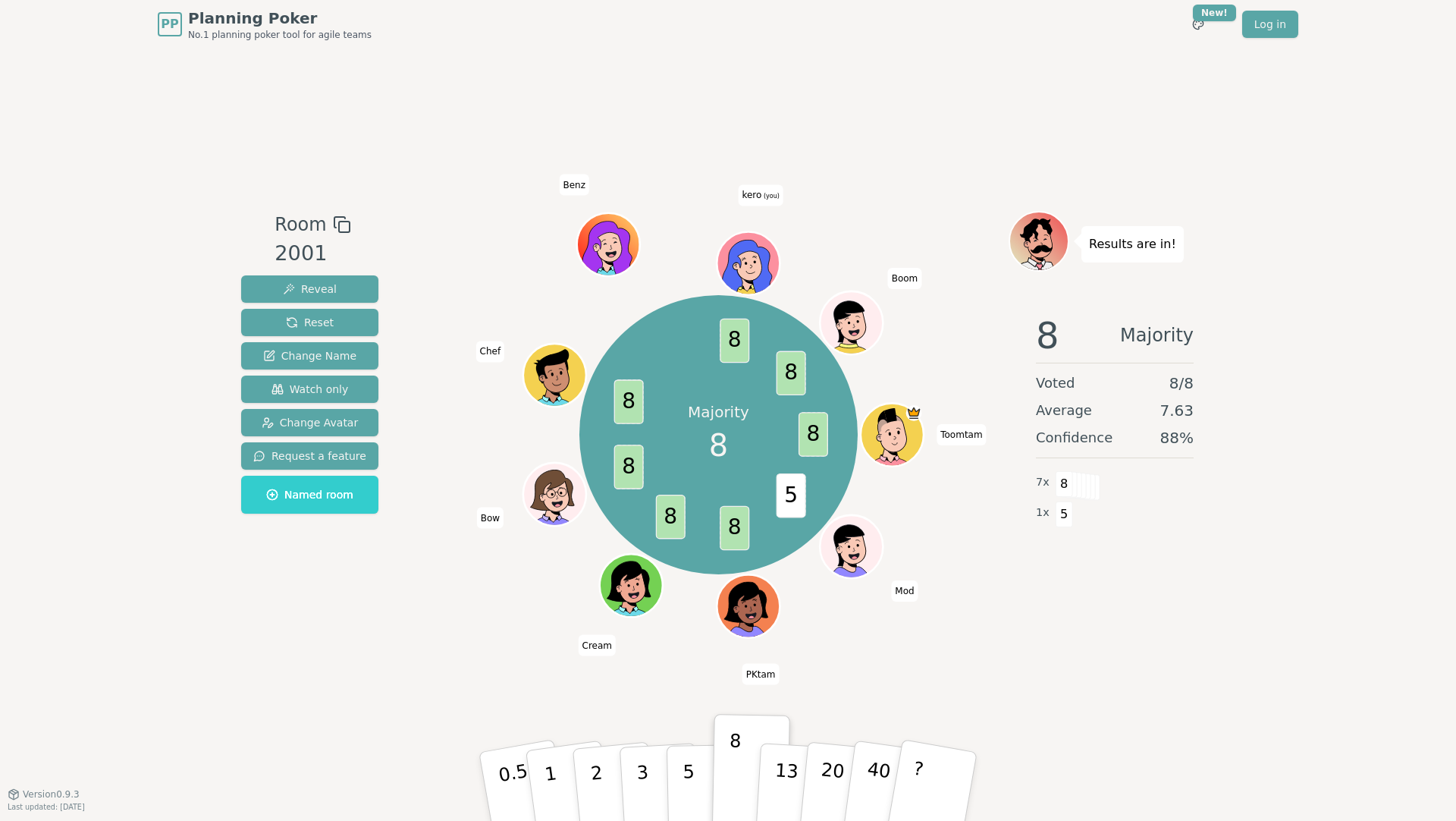
click at [154, 562] on div "PP Planning Poker No.1 planning poker tool for agile teams Toggle theme New! Lo…" at bounding box center [728, 410] width 1456 height 821
click at [175, 198] on div "PP Planning Poker No.1 planning poker tool for agile teams Toggle theme New! Lo…" at bounding box center [728, 410] width 1456 height 821
